Goal: Book appointment/travel/reservation

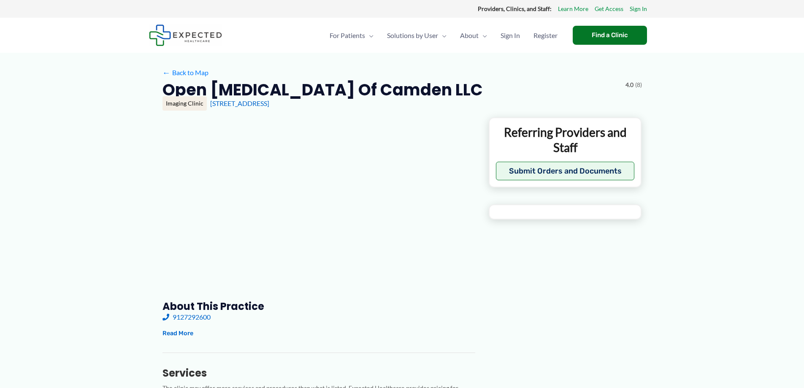
type input "**********"
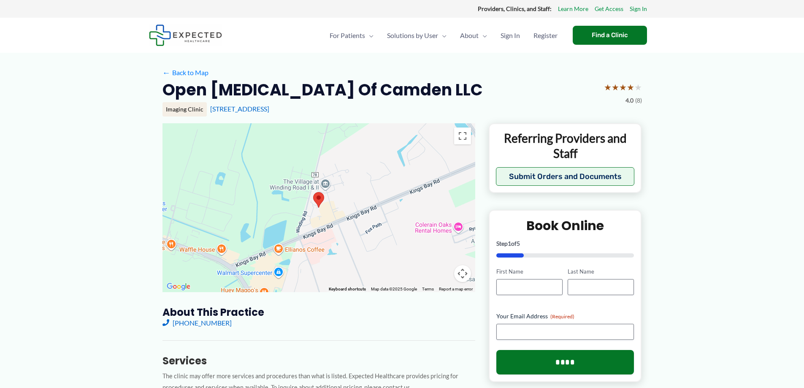
scroll to position [339, 0]
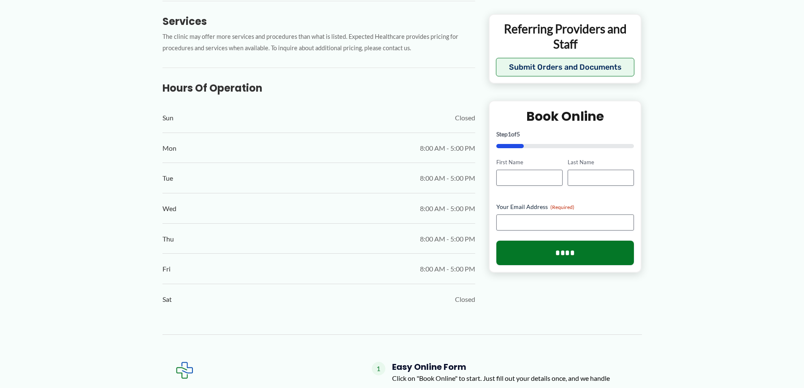
click at [803, 58] on div "← Back to Map Open [MEDICAL_DATA] of Camden LLC ★ ★ ★ ★ ★ 4.0 (8) Imaging Clini…" at bounding box center [402, 202] width 804 height 978
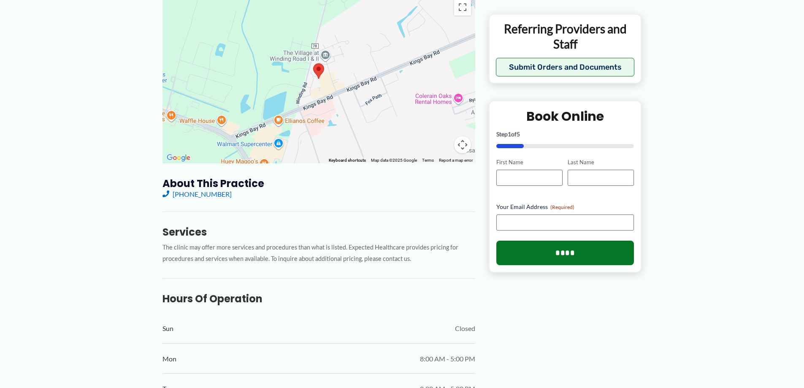
scroll to position [0, 0]
